Goal: Find contact information: Find contact information

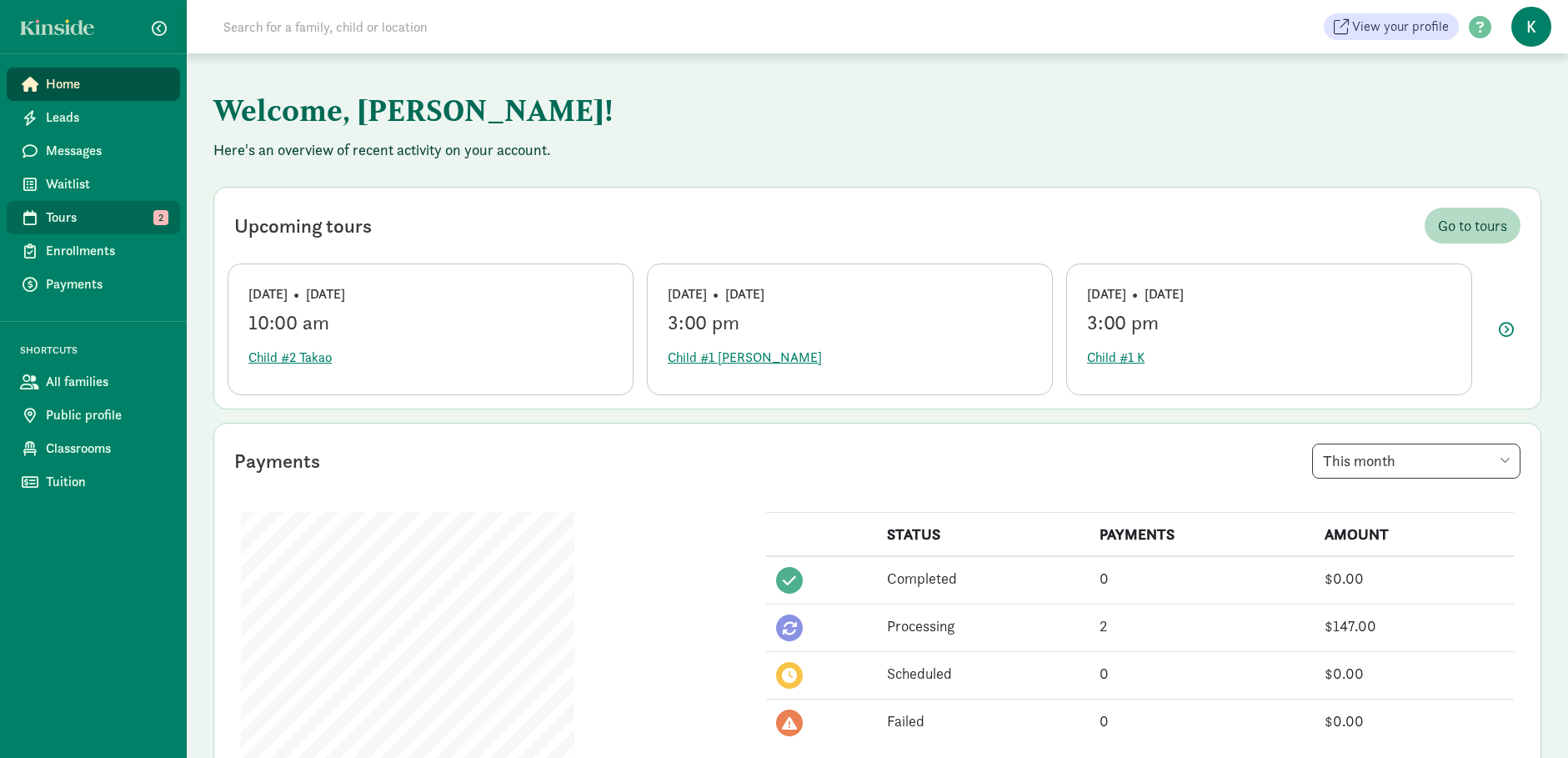
click at [90, 212] on span "Tours" at bounding box center [106, 218] width 121 height 20
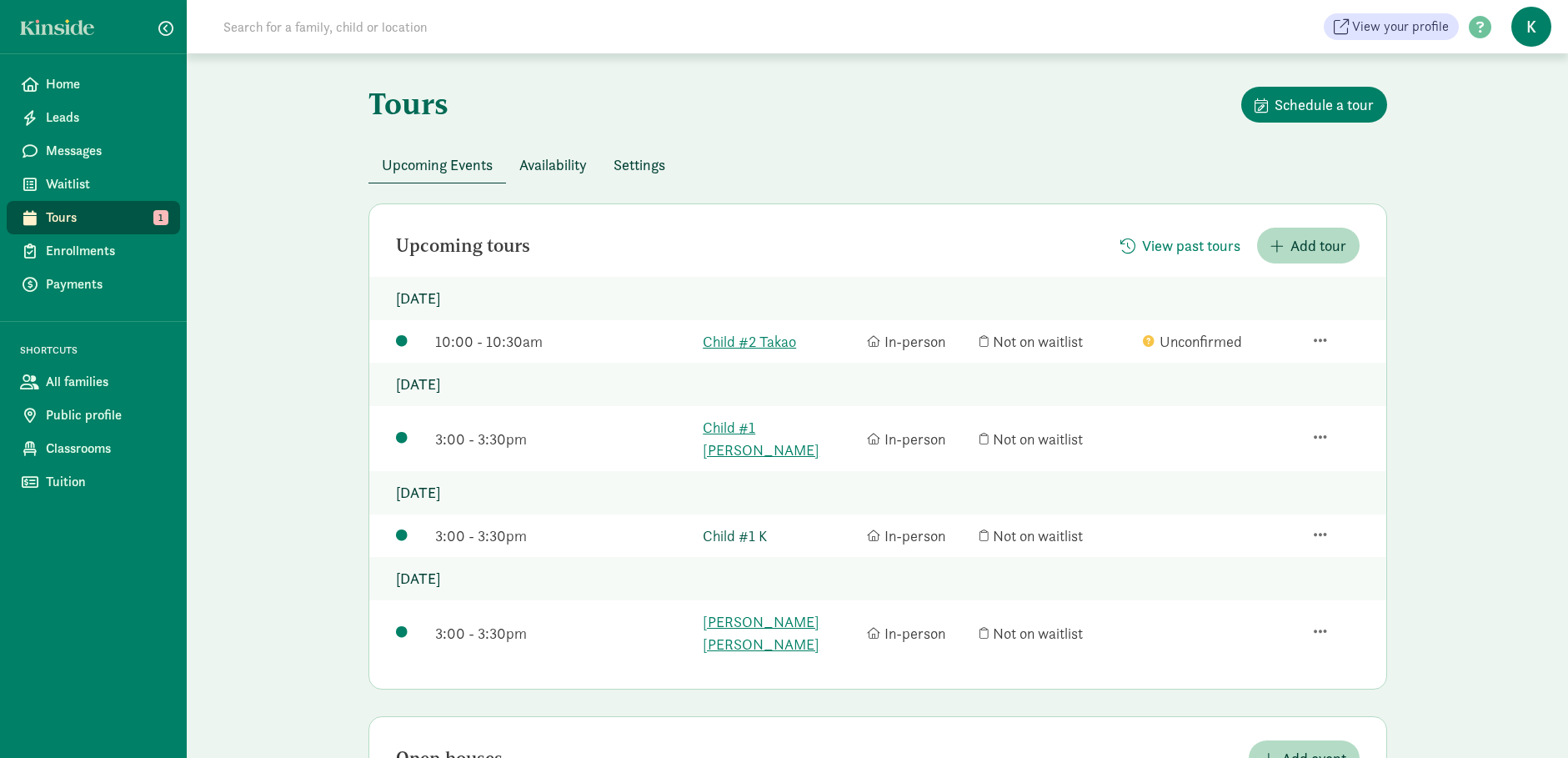
click at [736, 524] on link "Child #1 K" at bounding box center [781, 535] width 156 height 23
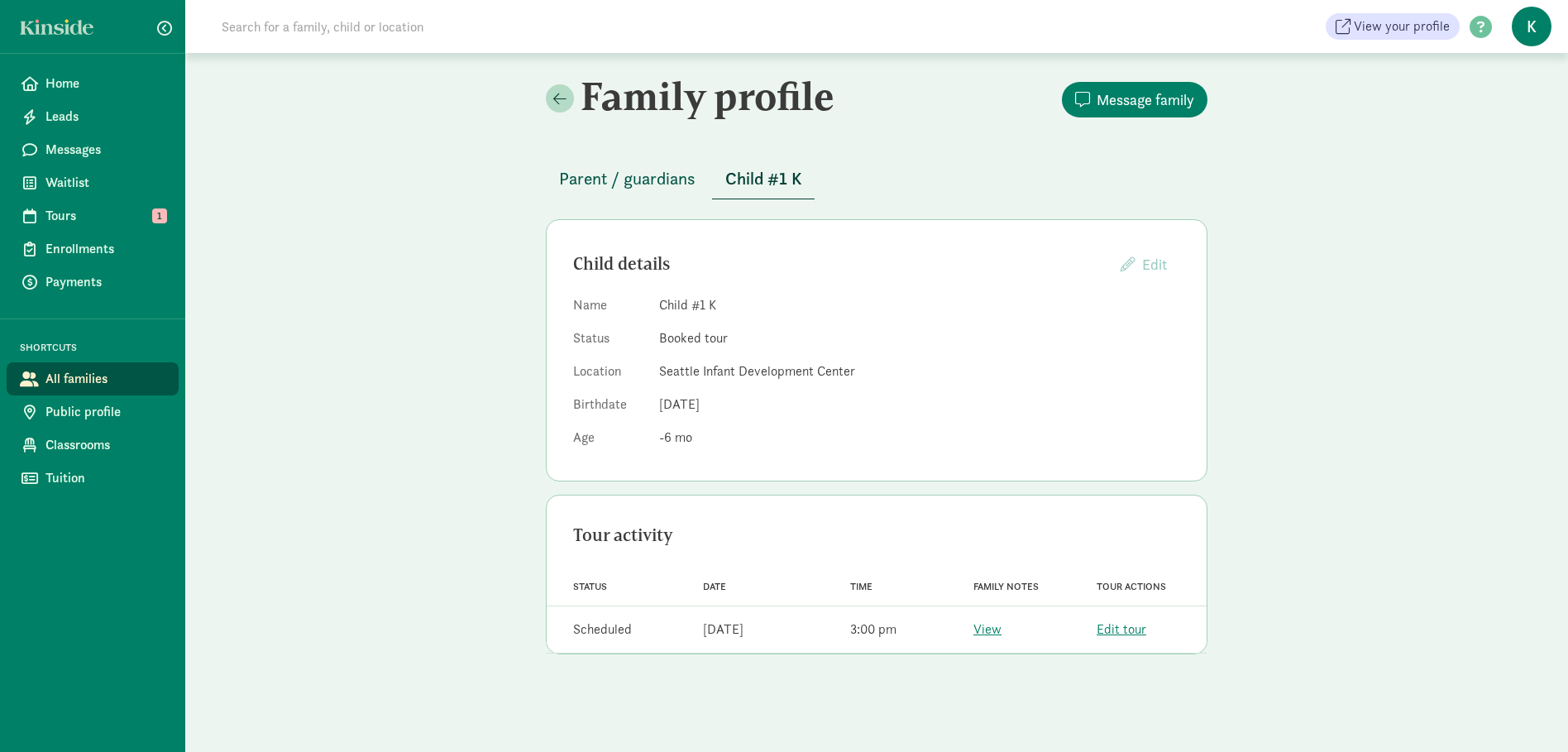
click at [666, 177] on span "Parent / guardians" at bounding box center [627, 178] width 136 height 26
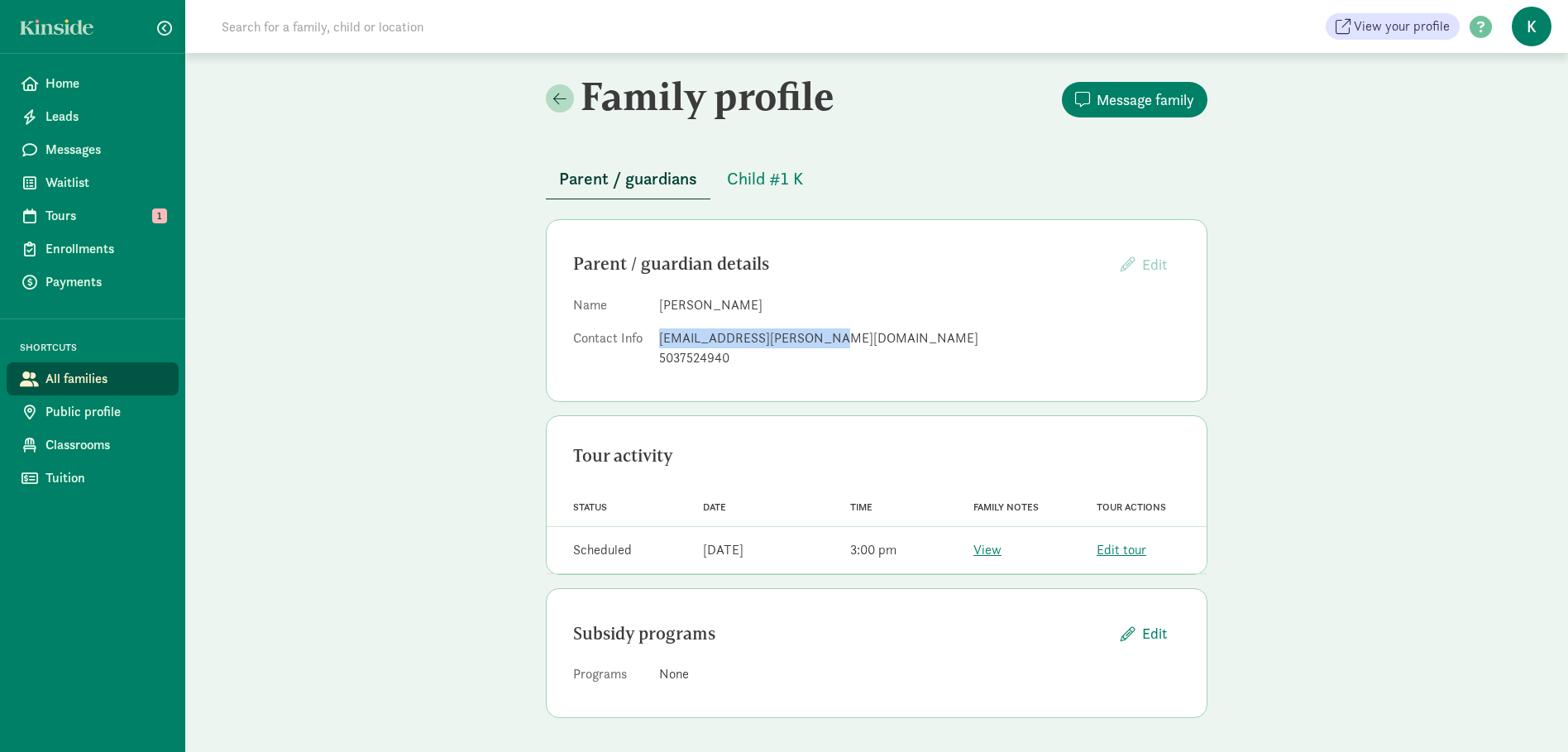
drag, startPoint x: 823, startPoint y: 335, endPoint x: 658, endPoint y: 343, distance: 165.2
click at [658, 343] on dl "Name Parkes Kendrick Contact Info parkes.kendrick@gmail.com 5037524940" at bounding box center [876, 334] width 607 height 79
copy div "parkes.kendrick@gmail.com"
drag, startPoint x: 732, startPoint y: 355, endPoint x: 660, endPoint y: 365, distance: 72.7
click at [660, 365] on div "5037524940" at bounding box center [919, 358] width 521 height 20
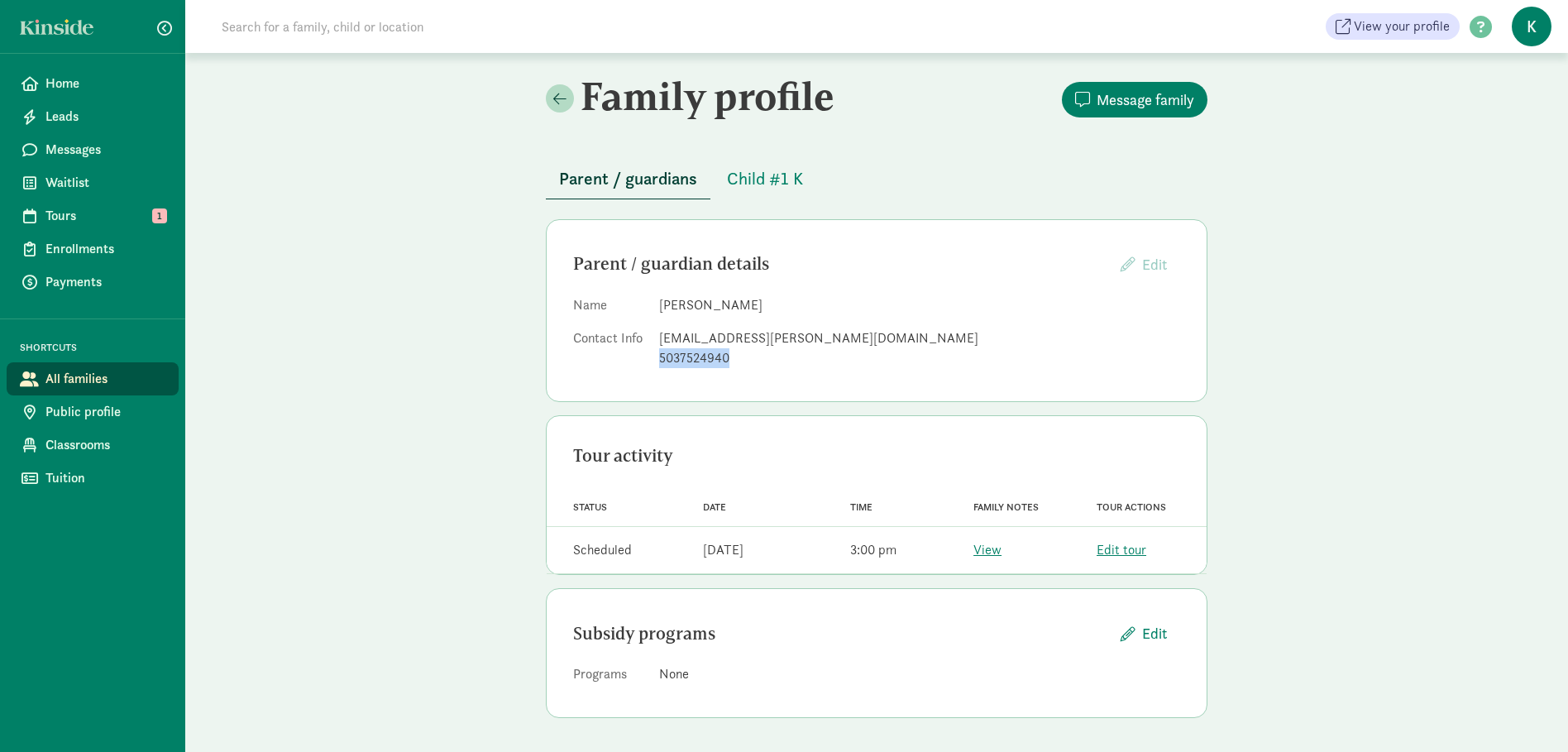
copy div "5037524940"
click at [771, 179] on span "Child #1 K" at bounding box center [765, 178] width 76 height 26
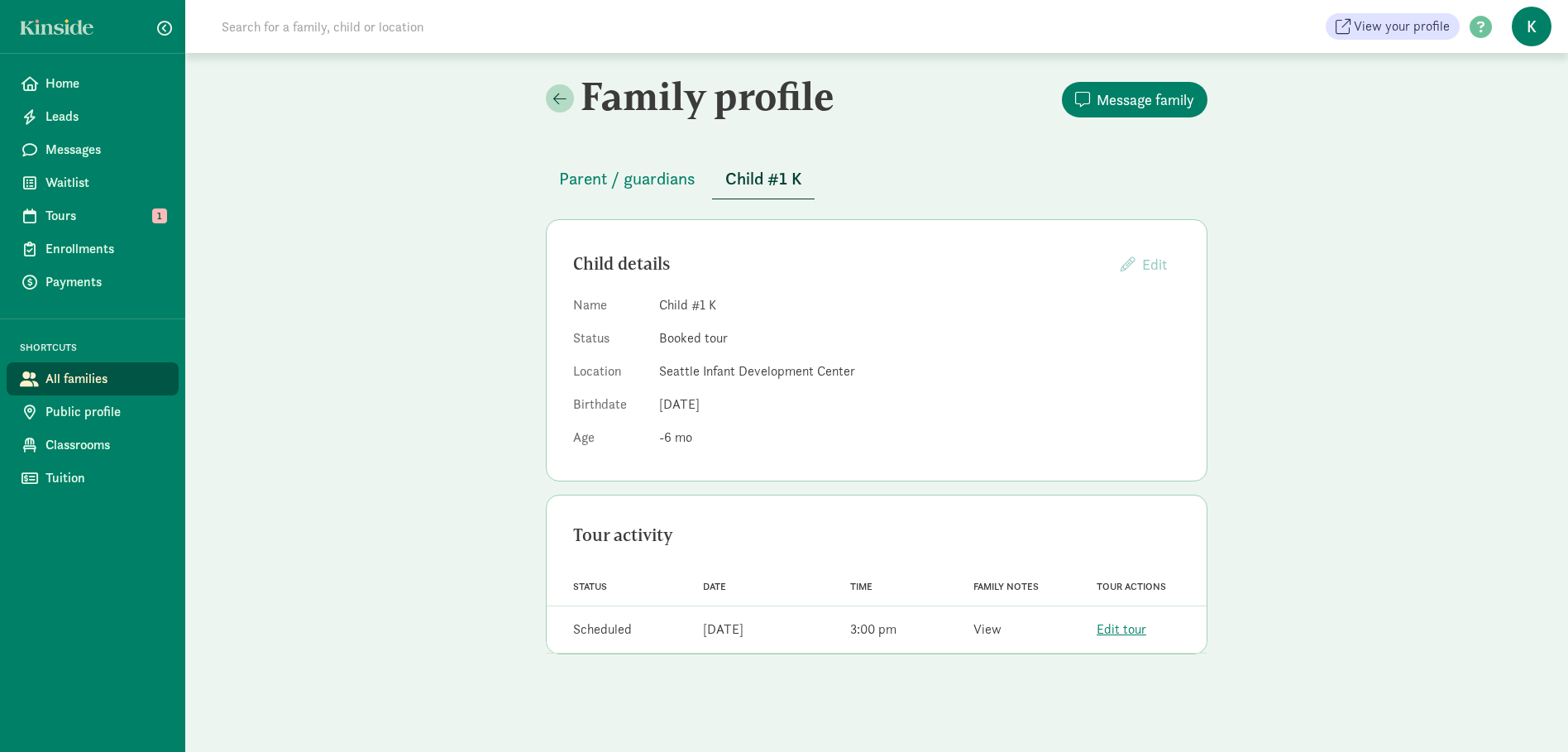
click at [987, 629] on link "View" at bounding box center [987, 628] width 28 height 18
